Goal: Information Seeking & Learning: Learn about a topic

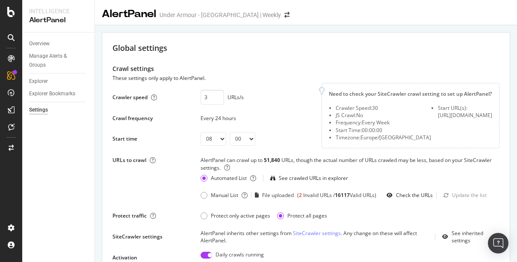
select select "08"
click at [9, 15] on icon at bounding box center [11, 12] width 8 height 10
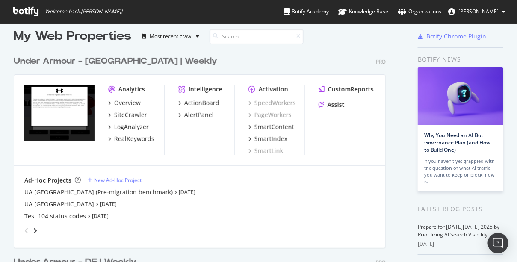
scroll to position [9, 0]
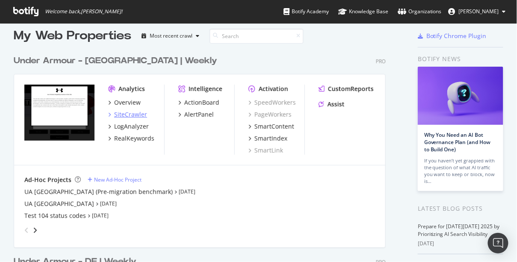
click at [136, 113] on div "SiteCrawler" at bounding box center [130, 114] width 33 height 9
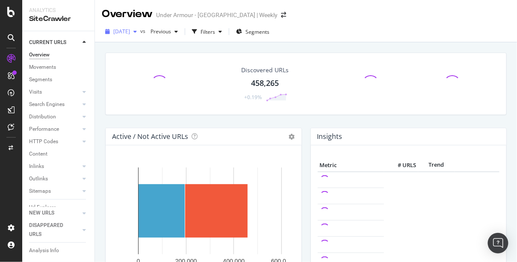
click at [130, 31] on span "[DATE]" at bounding box center [121, 31] width 17 height 7
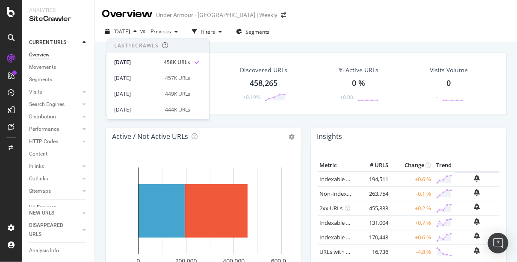
scroll to position [33, 0]
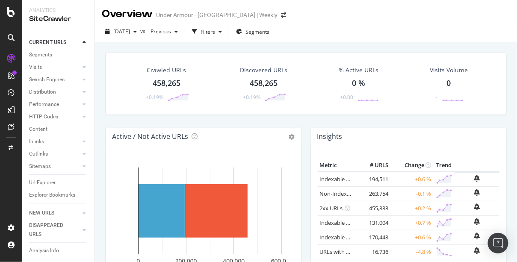
click at [278, 15] on div "Overview Under Armour - [GEOGRAPHIC_DATA] | Weekly" at bounding box center [306, 10] width 422 height 21
click at [13, 12] on icon at bounding box center [11, 12] width 8 height 10
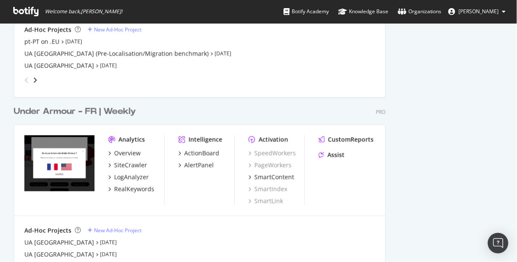
scroll to position [370, 0]
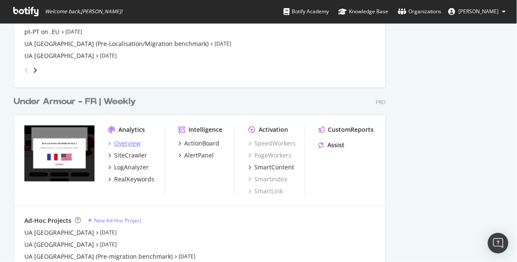
click at [129, 142] on div "Overview" at bounding box center [127, 143] width 26 height 9
